Goal: Task Accomplishment & Management: Manage account settings

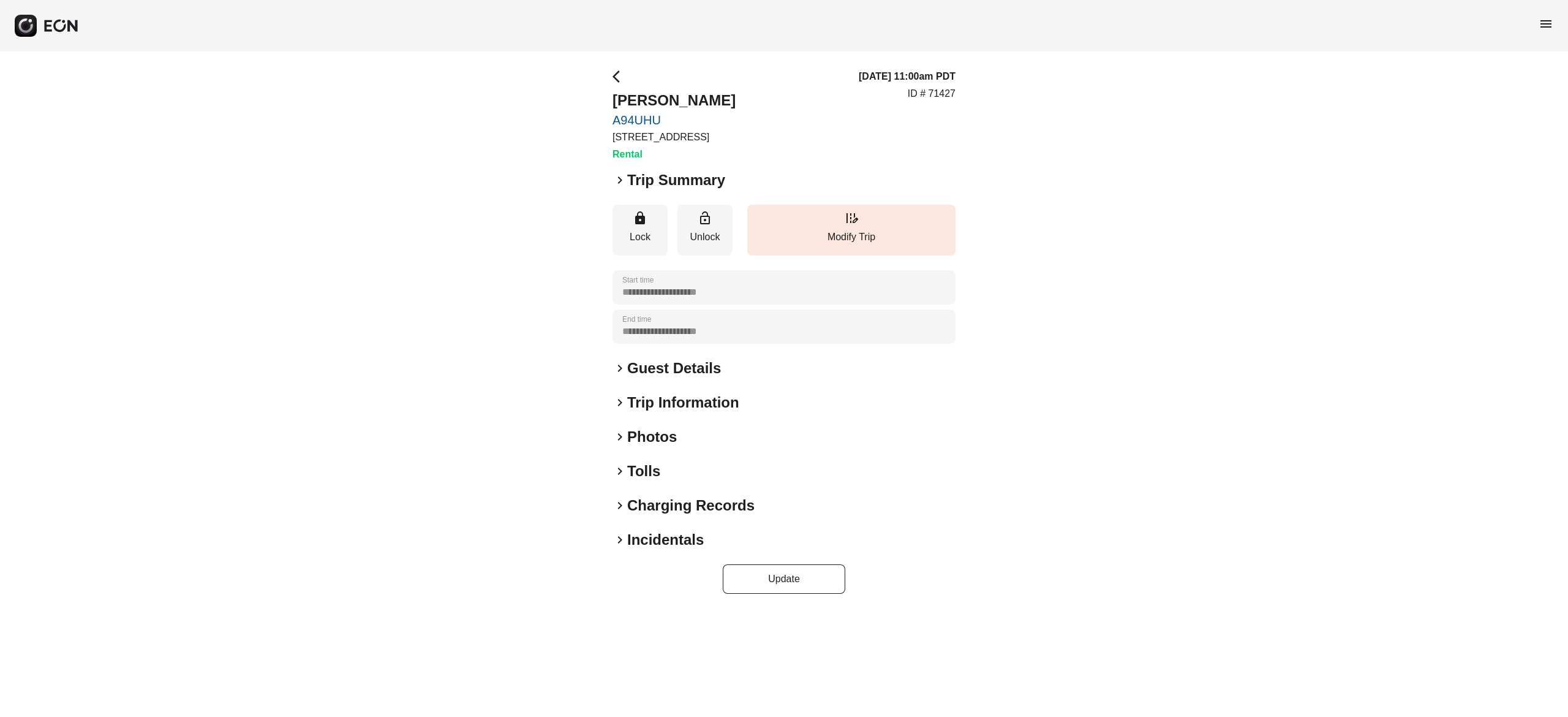
click at [652, 435] on h2 "Photos" at bounding box center [652, 436] width 50 height 20
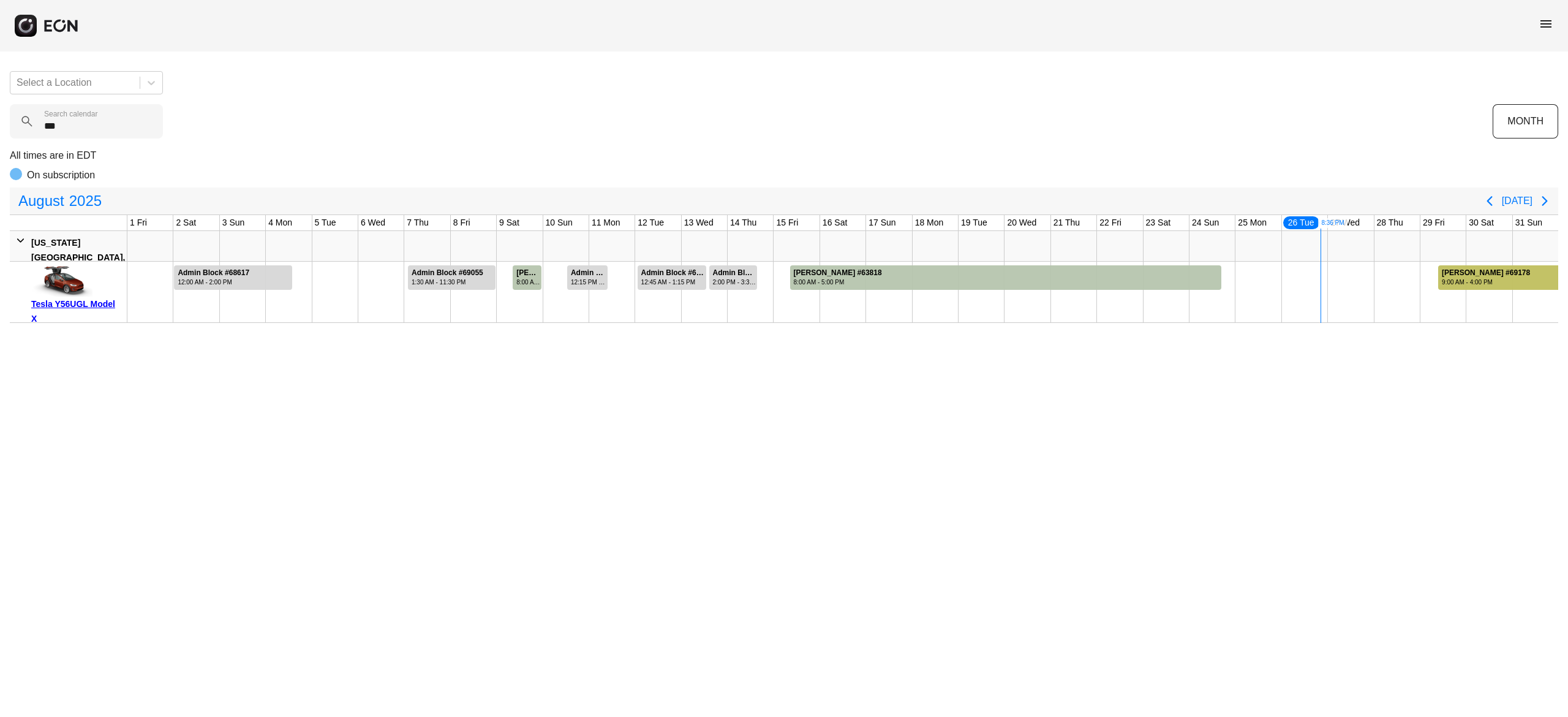
type calendar "***"
click at [1456, 282] on div "9:00 AM - 4:00 PM" at bounding box center [1485, 282] width 88 height 9
